Goal: Ask a question

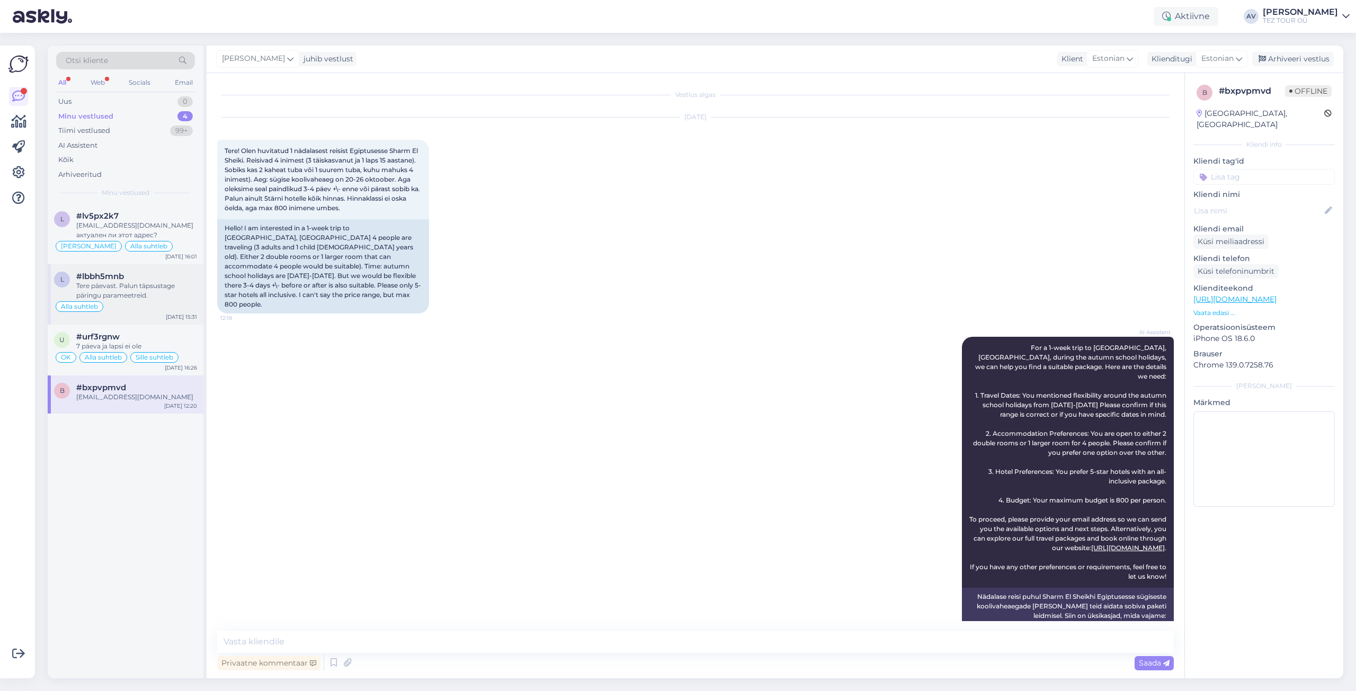
scroll to position [1057, 0]
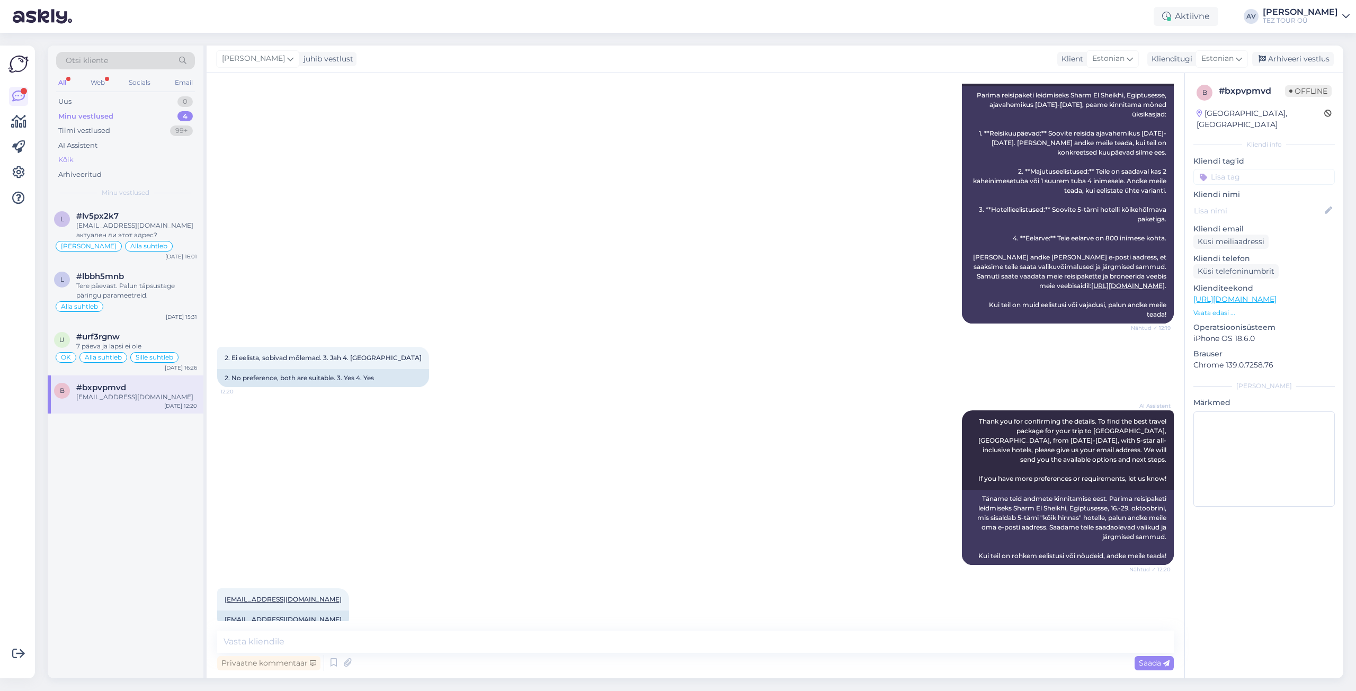
click at [67, 159] on div "Kõik" at bounding box center [65, 160] width 15 height 11
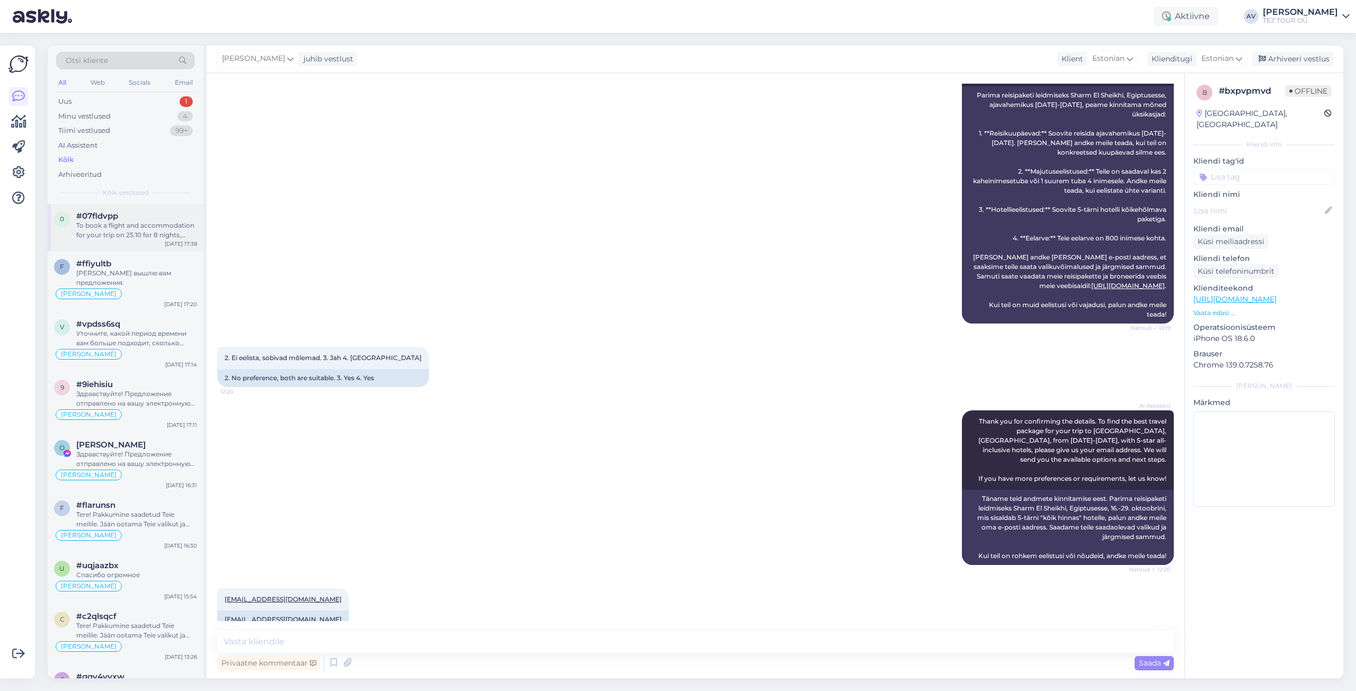
click at [125, 234] on div "To book a flight and accommodation for your trip on 25.10 for 8 nights, follow …" at bounding box center [136, 230] width 121 height 19
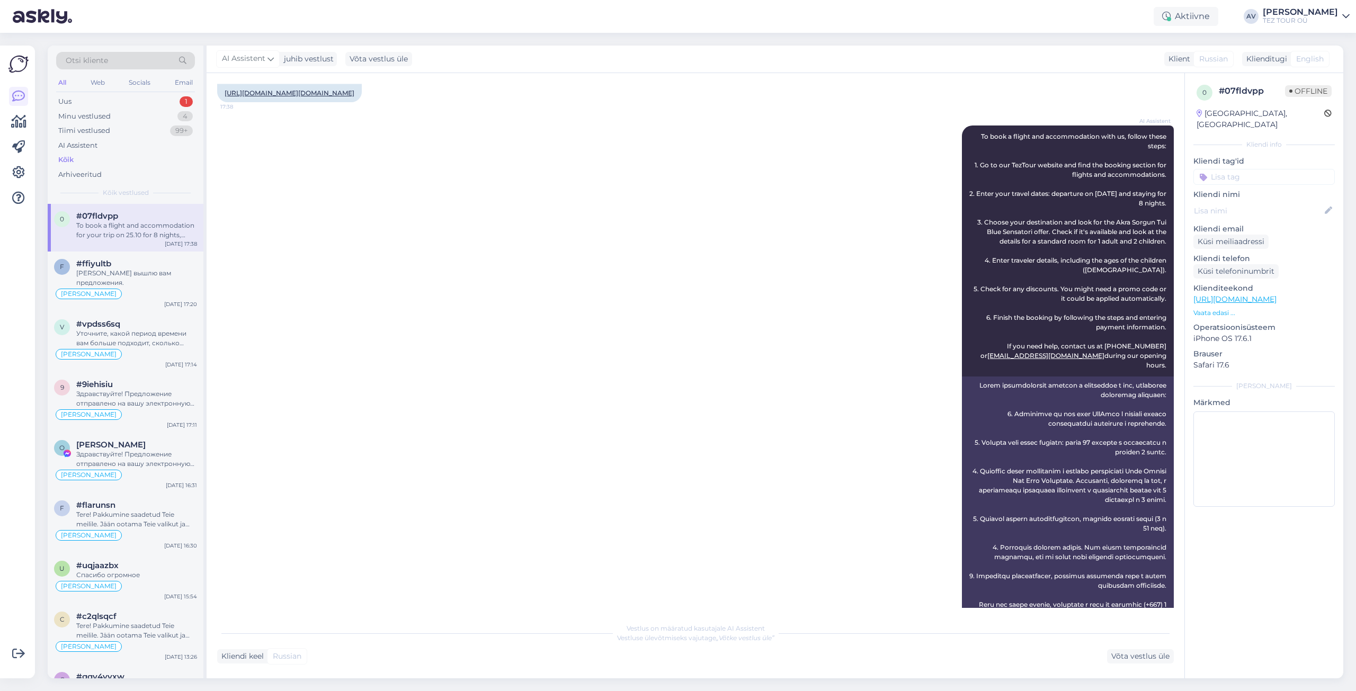
scroll to position [0, 0]
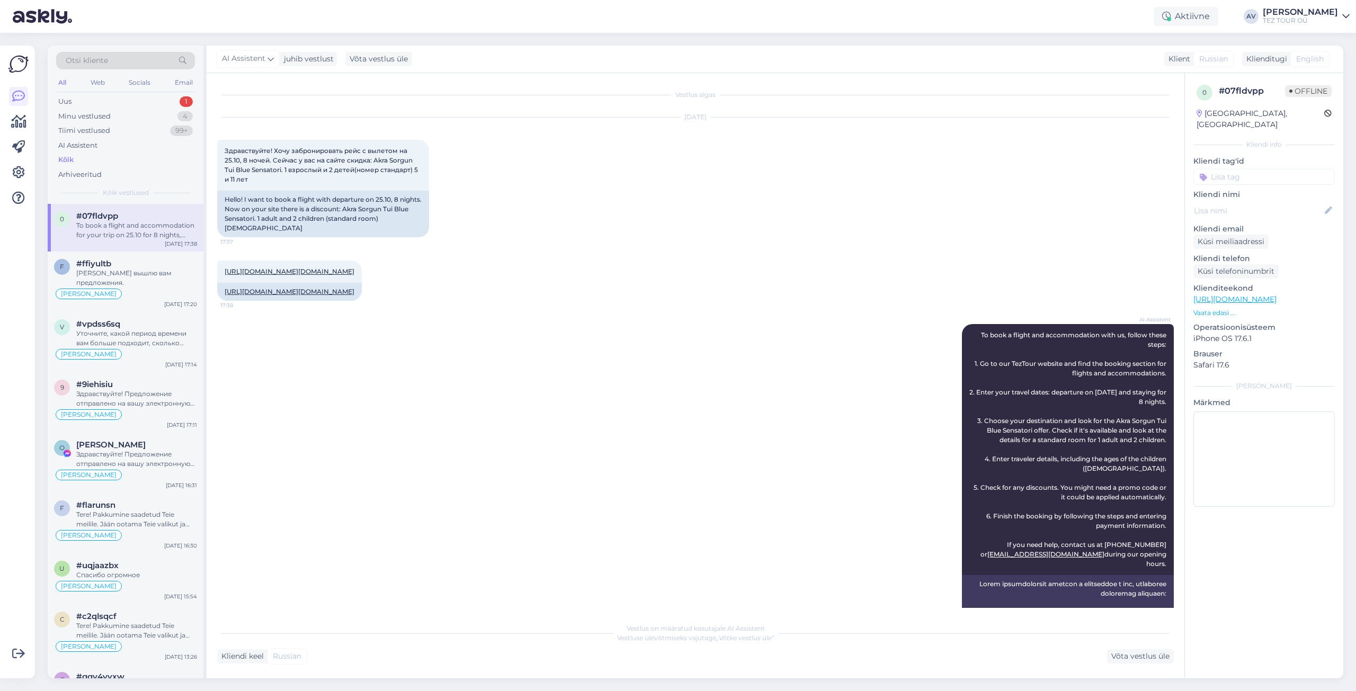
click at [1215, 169] on input at bounding box center [1263, 177] width 141 height 16
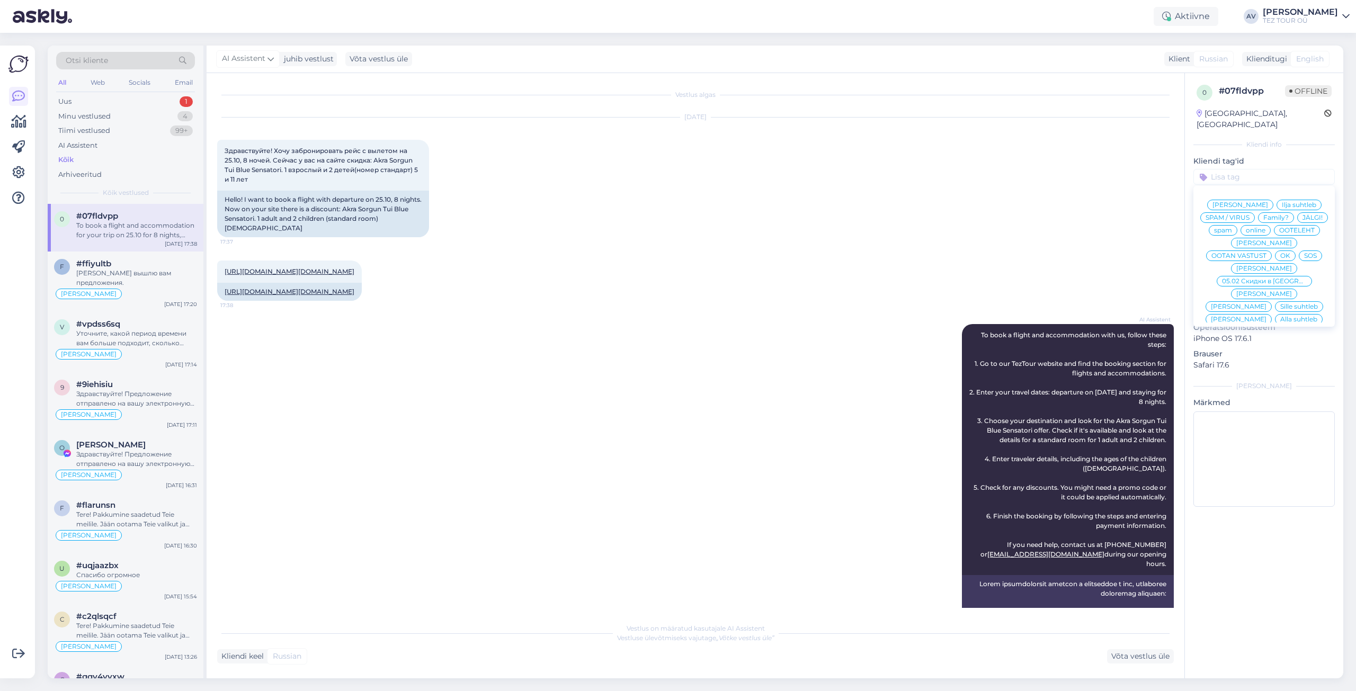
click at [1280, 316] on span "Alla suhtleb" at bounding box center [1298, 319] width 37 height 6
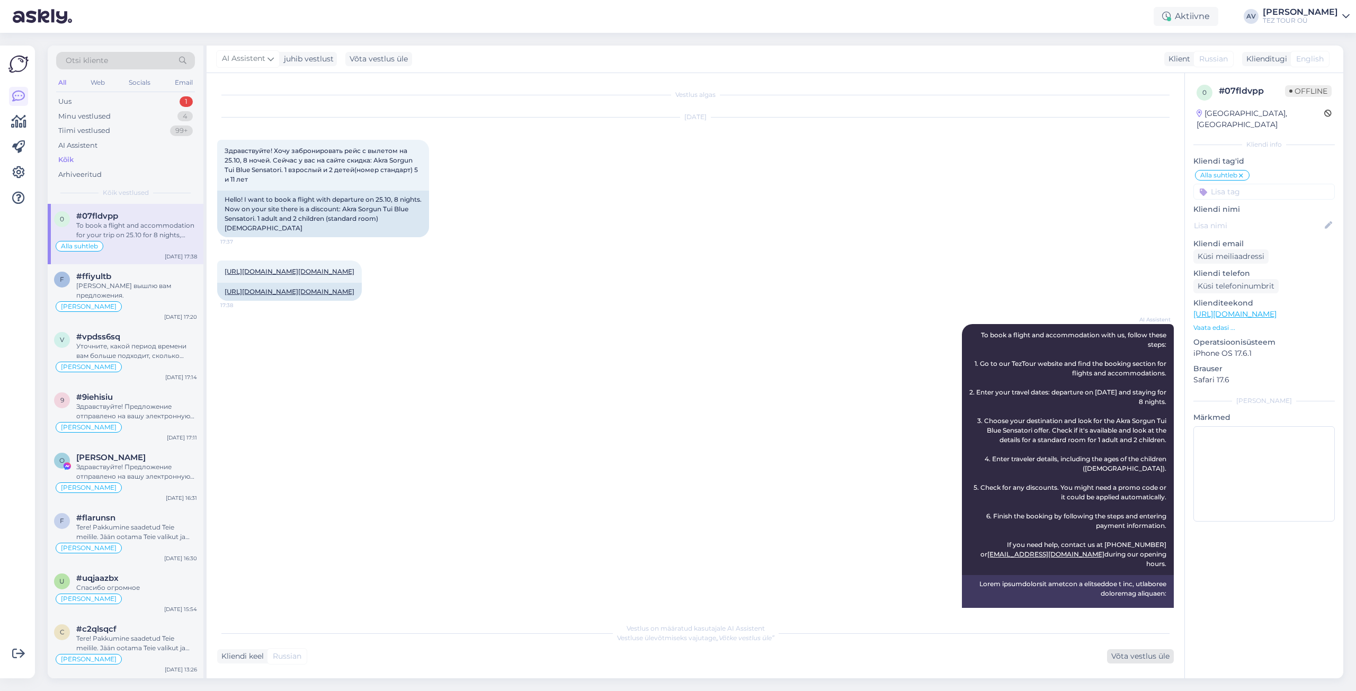
click at [1116, 653] on div "Võta vestlus üle" at bounding box center [1140, 656] width 67 height 14
click at [374, 159] on span "Здравствуйте! Хочу забронировать рейс с вылетом на 25.10, 8 ночей. Сейчас у вас…" at bounding box center [322, 165] width 195 height 37
drag, startPoint x: 374, startPoint y: 159, endPoint x: 414, endPoint y: 163, distance: 40.4
click at [414, 163] on span "Здравствуйте! Хочу забронировать рейс с вылетом на 25.10, 8 ночей. Сейчас у вас…" at bounding box center [322, 165] width 195 height 37
copy span "[PERSON_NAME]"
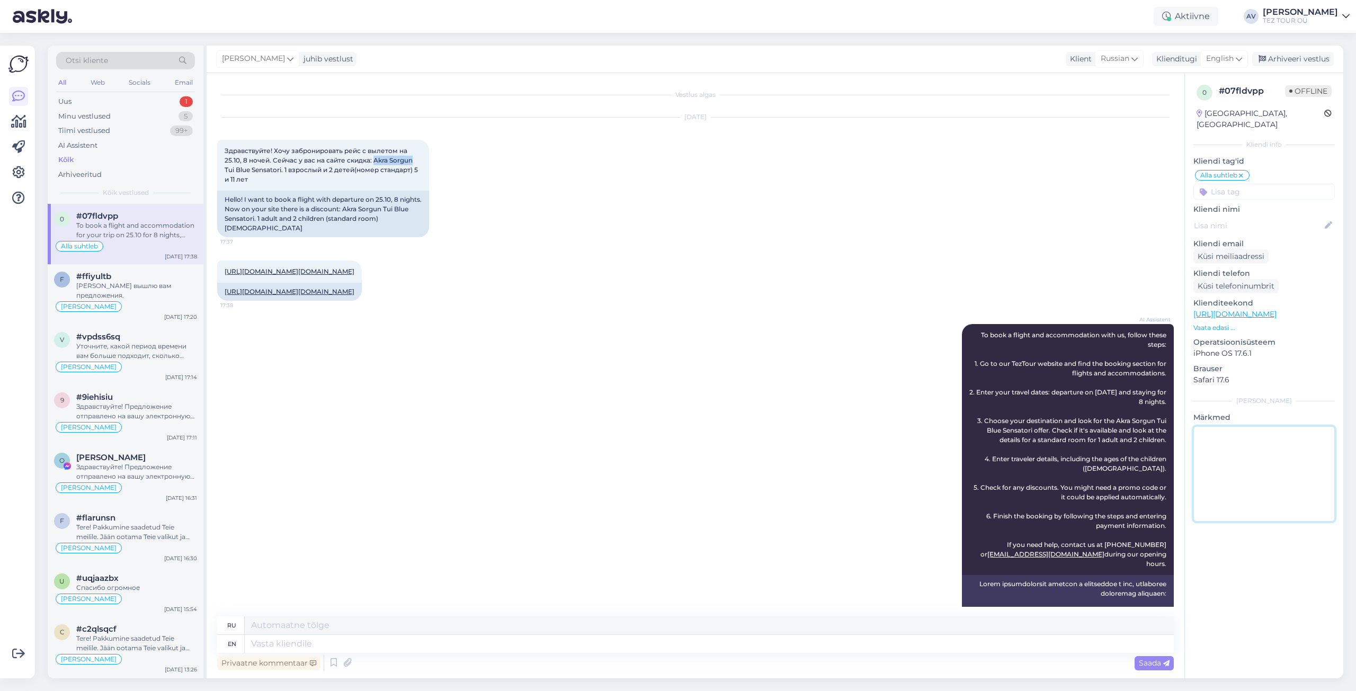
click at [1259, 445] on textarea at bounding box center [1263, 473] width 141 height 95
drag, startPoint x: 373, startPoint y: 162, endPoint x: 416, endPoint y: 161, distance: 42.4
click at [416, 161] on div "Здравствуйте! Хочу забронировать рейс с вылетом на 25.10, 8 ночей. Сейчас у вас…" at bounding box center [323, 165] width 212 height 51
copy span "[PERSON_NAME]"
click at [327, 275] on link "[URL][DOMAIN_NAME][DOMAIN_NAME]" at bounding box center [290, 271] width 130 height 8
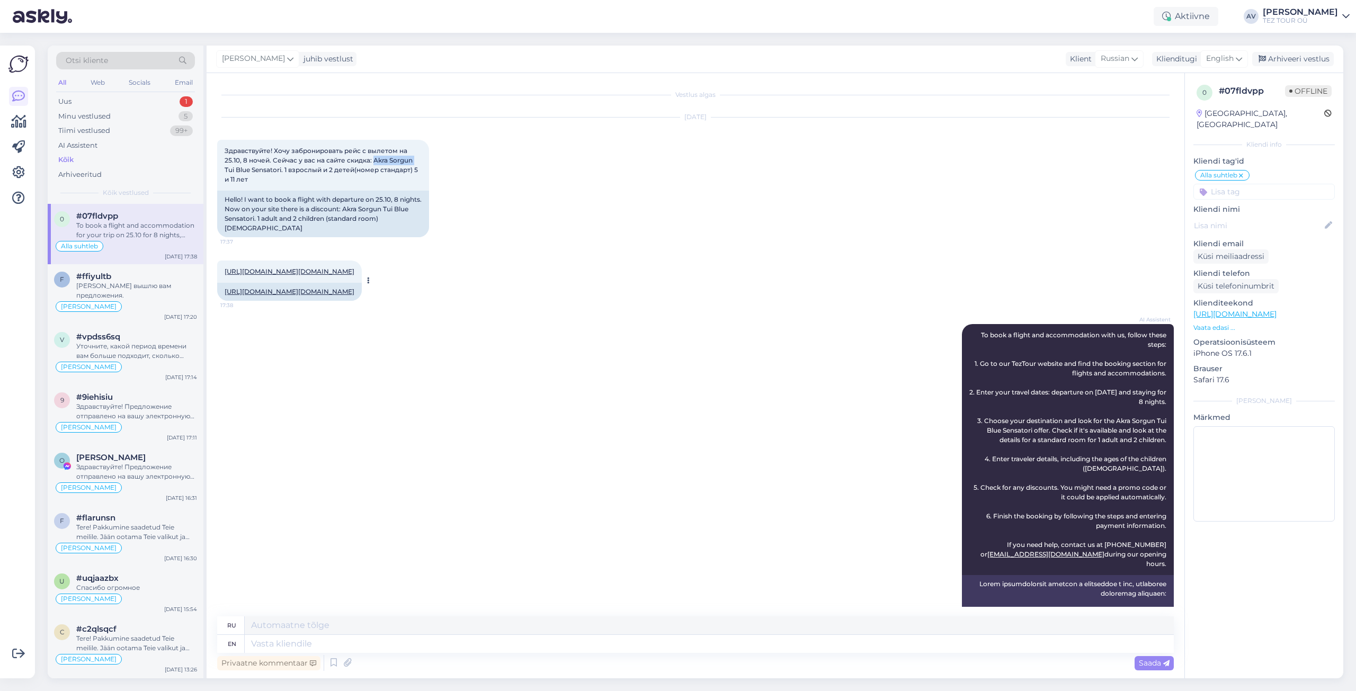
click at [354, 275] on link "[URL][DOMAIN_NAME][DOMAIN_NAME]" at bounding box center [290, 271] width 130 height 8
